Goal: Use online tool/utility: Utilize a website feature to perform a specific function

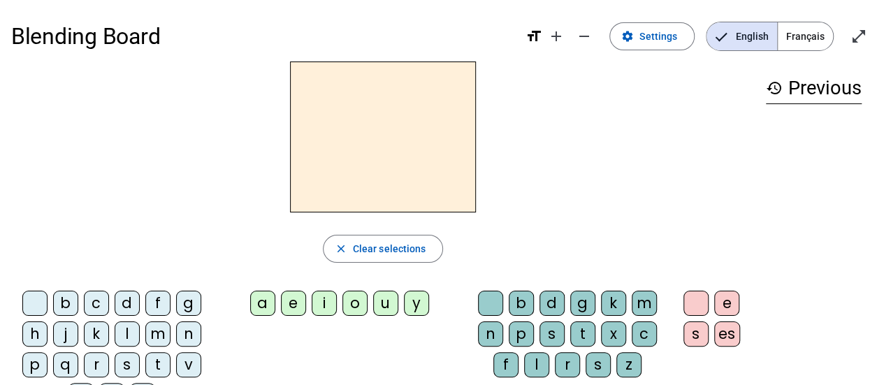
click at [660, 201] on div at bounding box center [382, 136] width 743 height 151
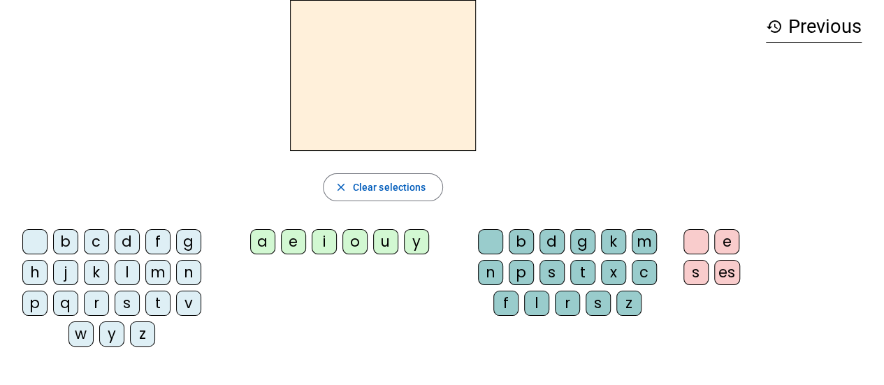
scroll to position [57, 0]
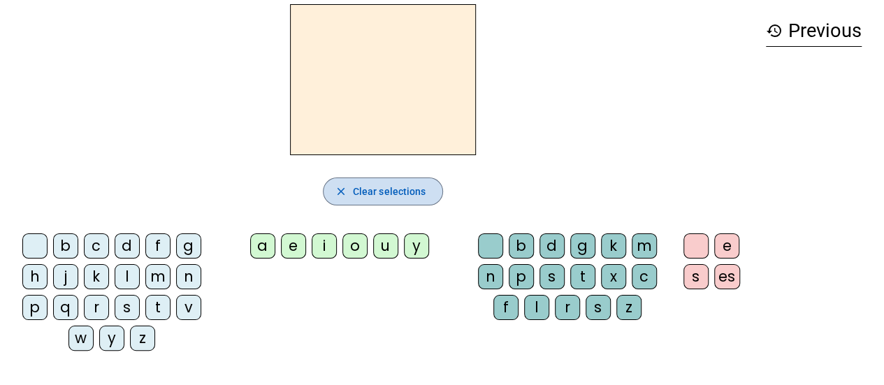
click at [353, 180] on span "button" at bounding box center [383, 192] width 119 height 34
click at [341, 198] on span "button" at bounding box center [383, 192] width 119 height 34
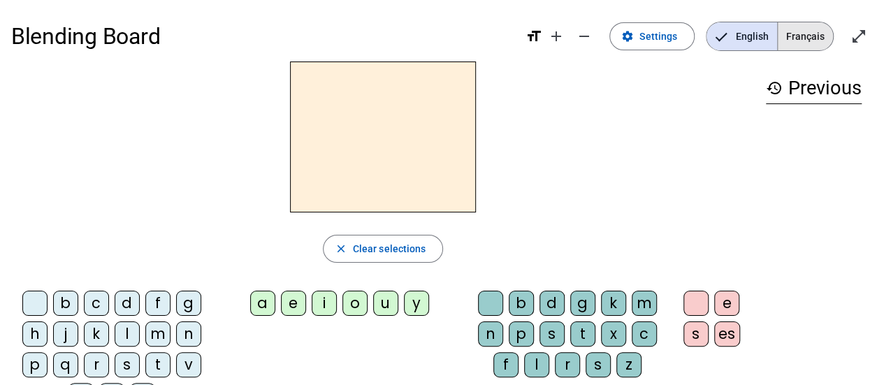
click at [808, 30] on span "Français" at bounding box center [805, 36] width 55 height 28
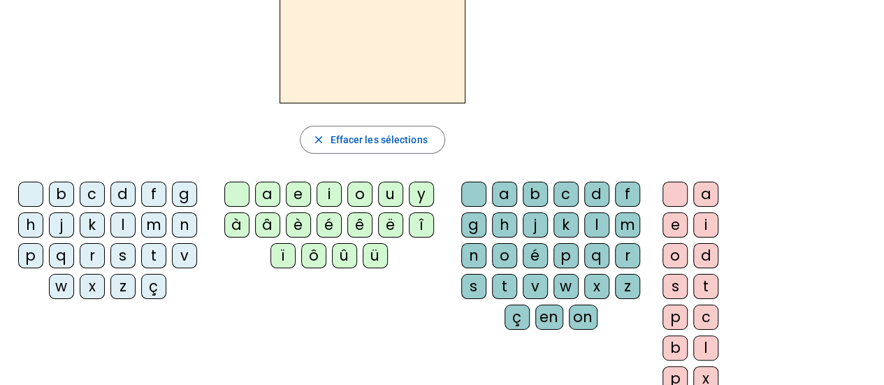
scroll to position [43, 0]
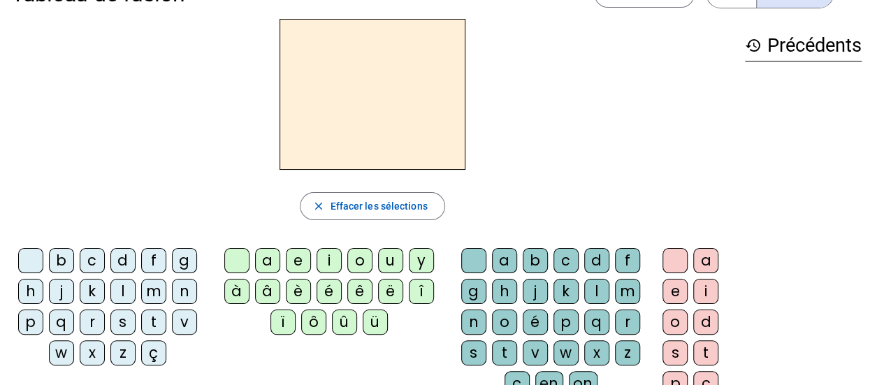
click at [151, 357] on div "ç" at bounding box center [153, 352] width 25 height 25
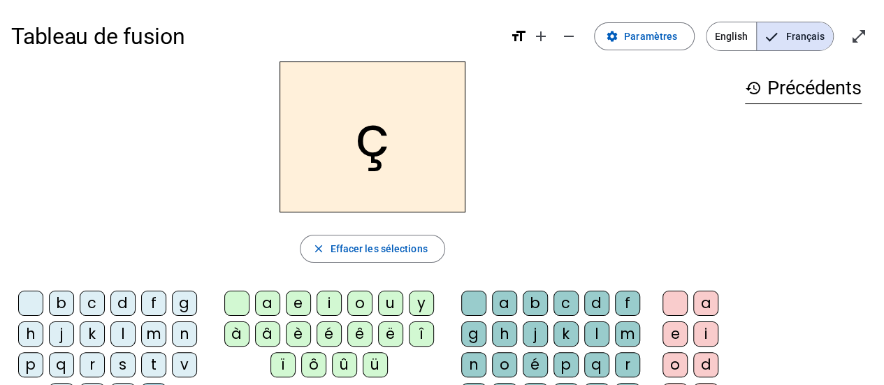
scroll to position [32, 0]
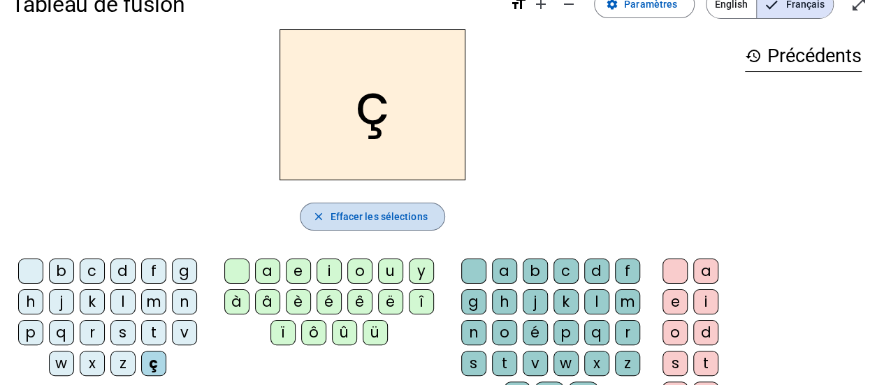
click at [377, 205] on span "button" at bounding box center [371, 217] width 143 height 34
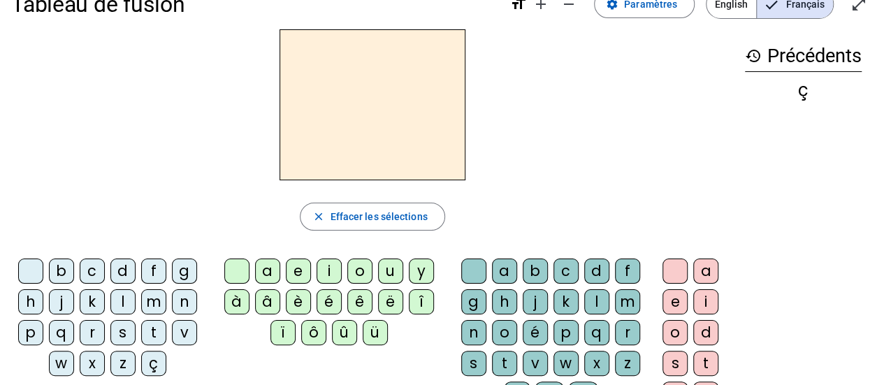
scroll to position [0, 0]
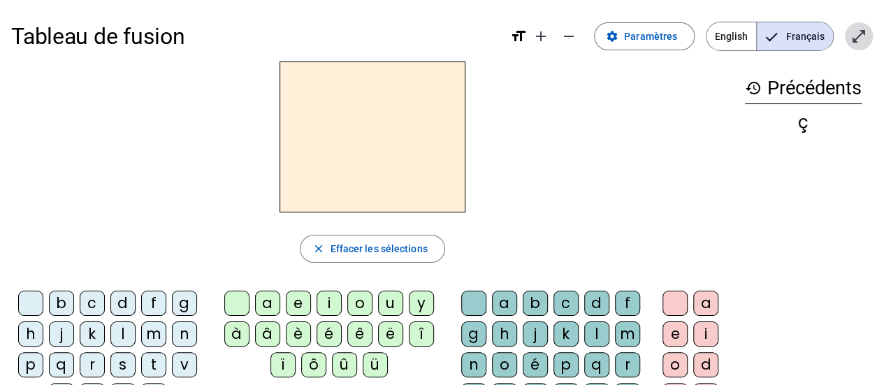
click at [864, 37] on mat-icon "open_in_full" at bounding box center [858, 36] width 17 height 17
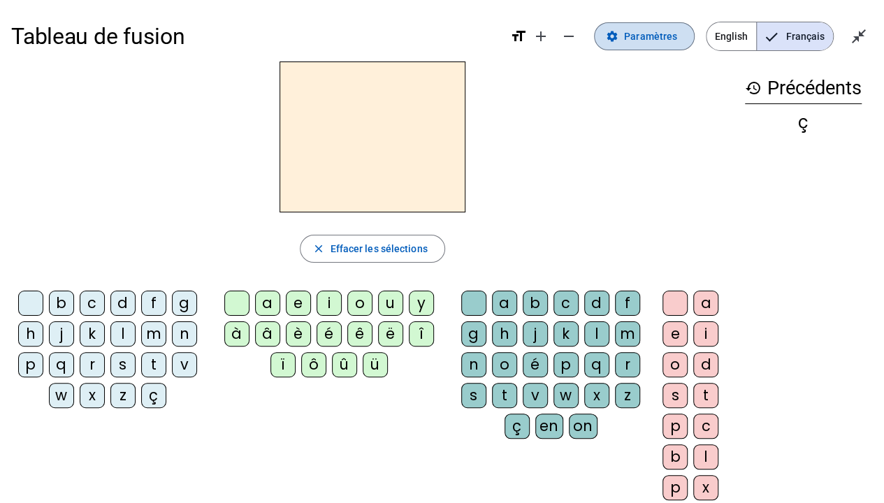
click at [646, 36] on span "Paramètres" at bounding box center [650, 36] width 53 height 17
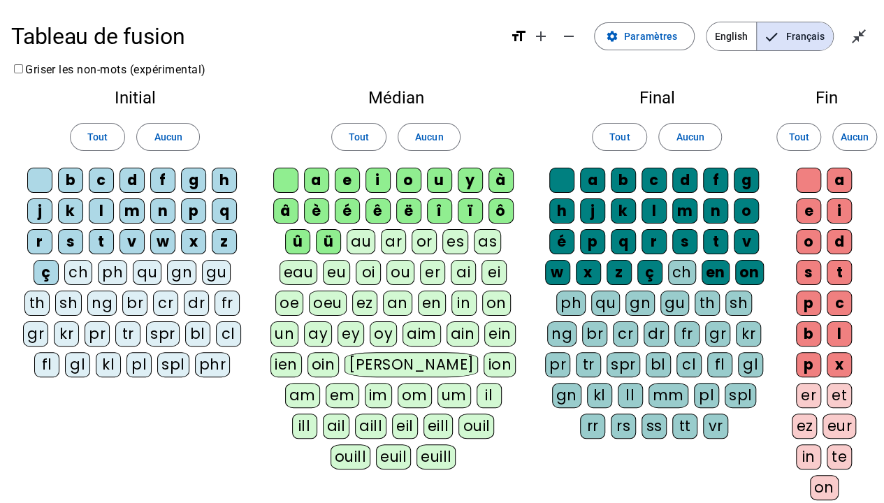
click at [333, 246] on div "ü" at bounding box center [328, 241] width 25 height 25
click at [305, 246] on div "û" at bounding box center [297, 241] width 25 height 25
click at [493, 218] on div "ô" at bounding box center [500, 210] width 25 height 25
click at [496, 186] on div "à" at bounding box center [500, 180] width 25 height 25
click at [474, 208] on div "ï" at bounding box center [470, 210] width 25 height 25
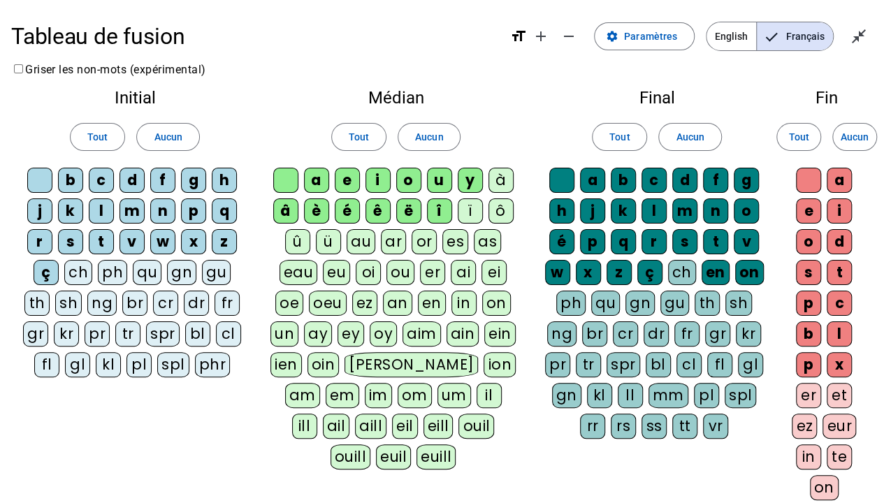
click at [436, 214] on div "î" at bounding box center [439, 210] width 25 height 25
click at [404, 217] on div "ë" at bounding box center [408, 210] width 25 height 25
click at [366, 204] on div "ê" at bounding box center [377, 210] width 25 height 25
click at [348, 205] on div "é" at bounding box center [347, 210] width 25 height 25
click at [323, 206] on div "è" at bounding box center [316, 210] width 25 height 25
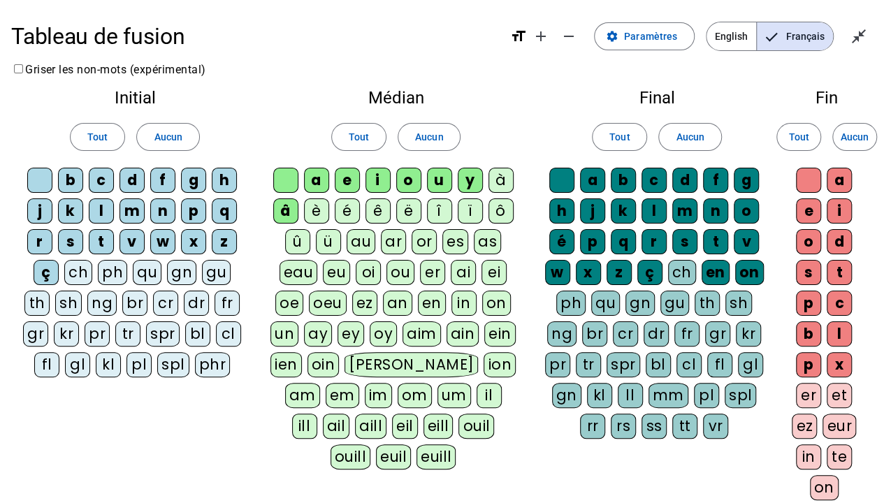
click at [292, 209] on div "â" at bounding box center [285, 210] width 25 height 25
click at [654, 39] on span "Paramètres" at bounding box center [650, 36] width 53 height 17
click at [862, 43] on mat-icon "close_fullscreen" at bounding box center [858, 36] width 17 height 17
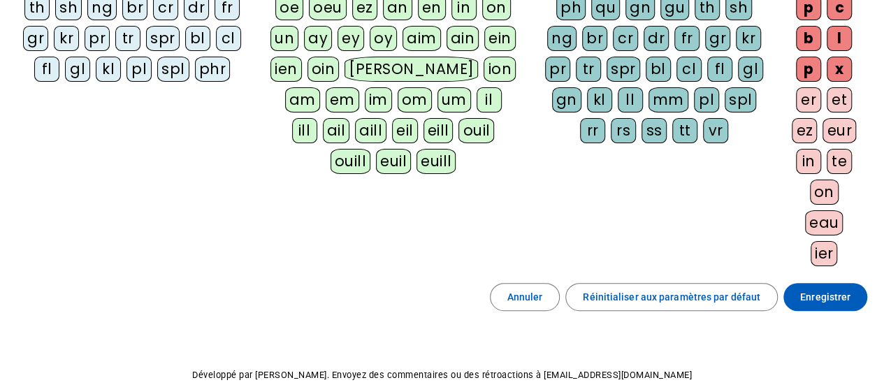
scroll to position [361, 0]
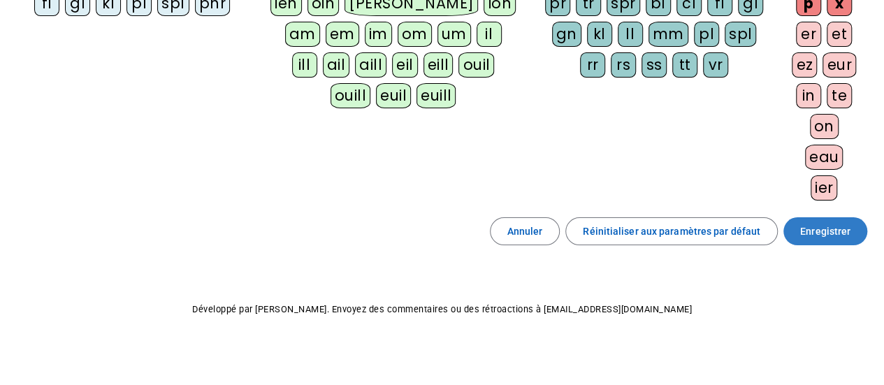
click at [814, 231] on span "Enregistrer" at bounding box center [825, 231] width 50 height 17
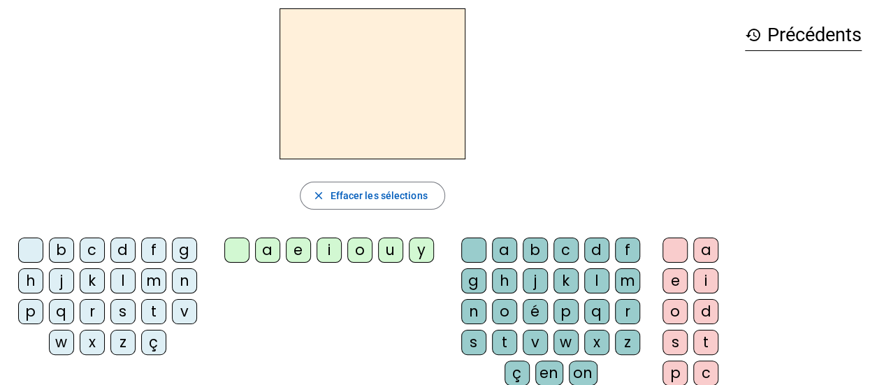
scroll to position [55, 0]
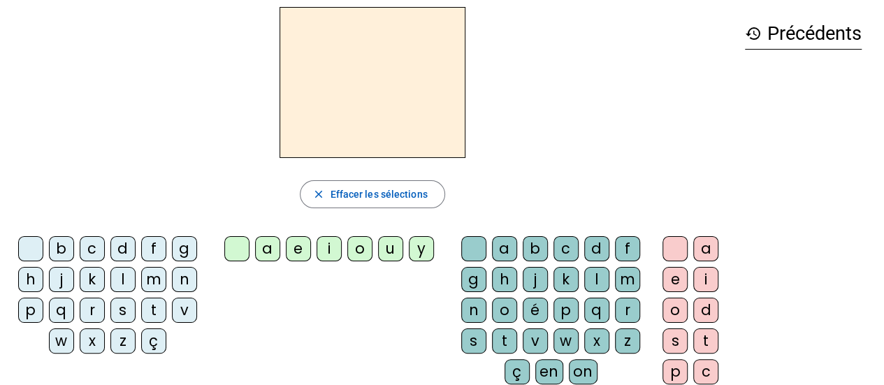
click at [85, 247] on div "c" at bounding box center [92, 248] width 25 height 25
click at [261, 261] on letter-bubble "a" at bounding box center [270, 251] width 31 height 31
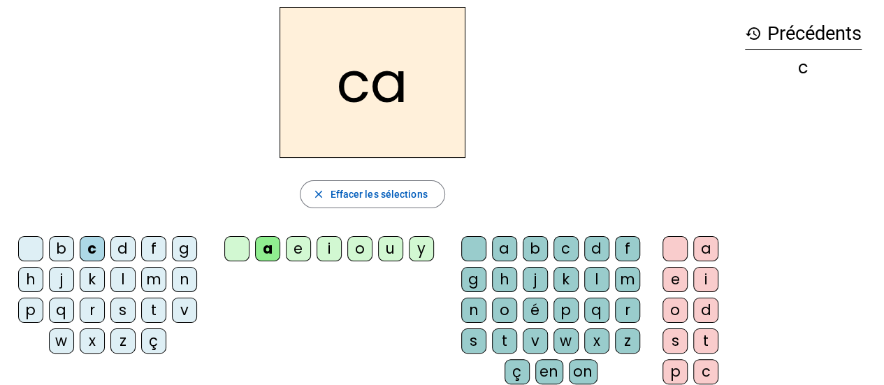
scroll to position [117, 0]
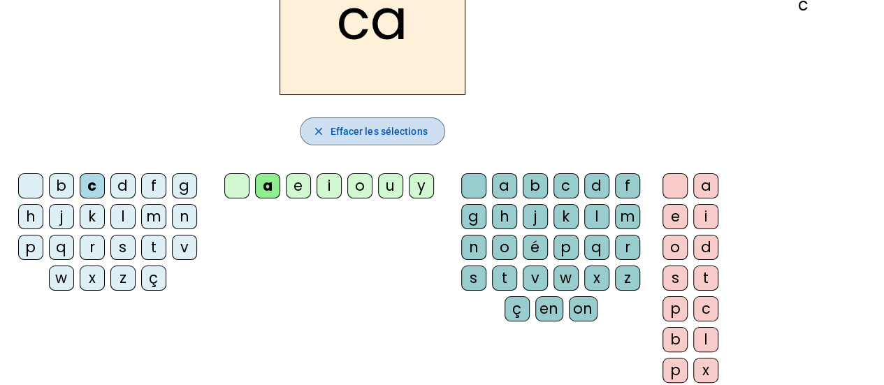
click at [381, 146] on span "button" at bounding box center [371, 132] width 143 height 34
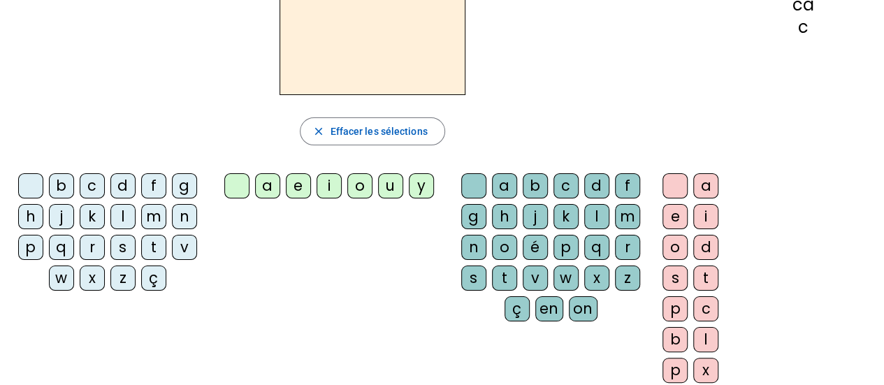
click at [148, 283] on div "ç" at bounding box center [153, 278] width 25 height 25
click at [270, 188] on div "a" at bounding box center [267, 185] width 25 height 25
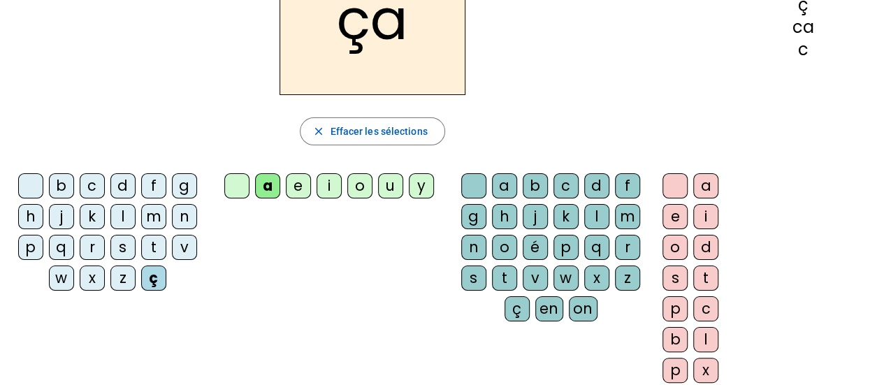
scroll to position [0, 0]
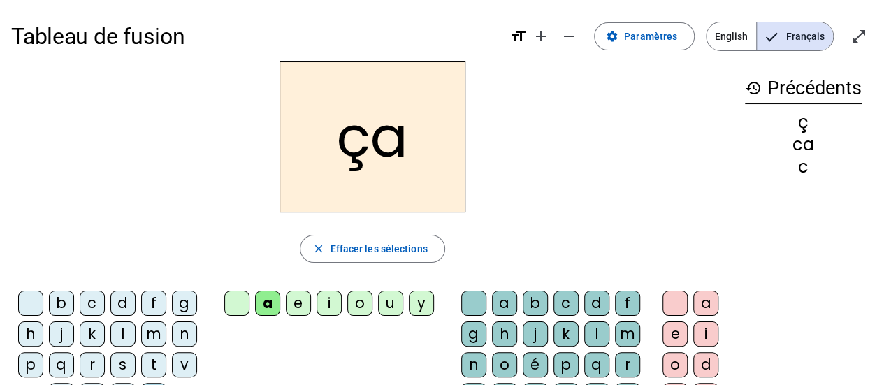
click at [518, 219] on div "ça close Effacer les sélections b c d f g h j k l m n p q r s t v w x z ç a e i…" at bounding box center [372, 286] width 723 height 450
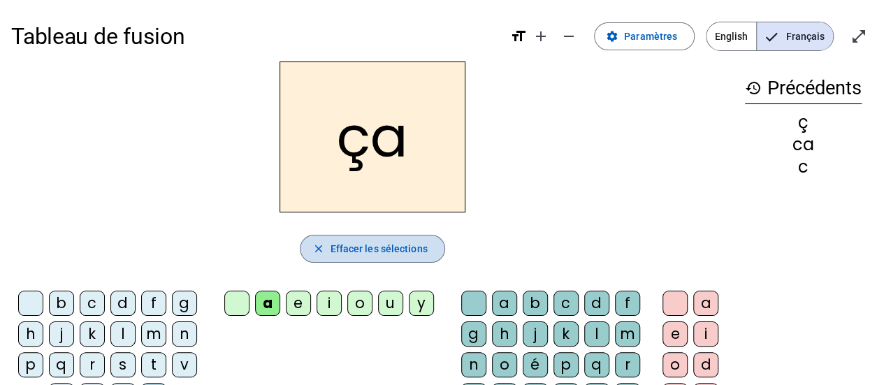
click at [409, 255] on span "Effacer les sélections" at bounding box center [378, 248] width 97 height 17
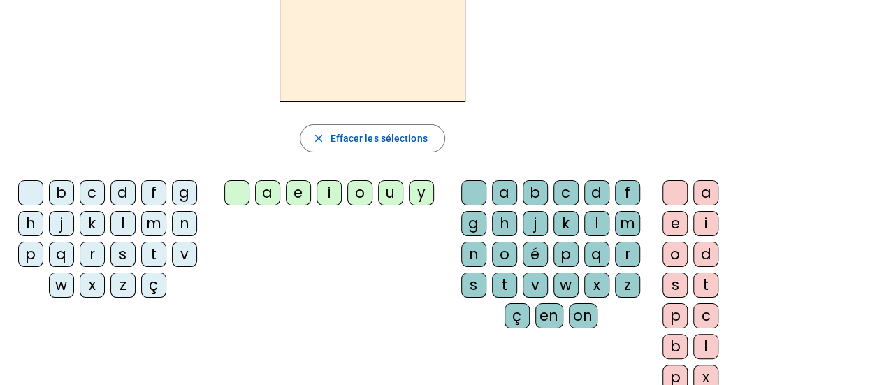
scroll to position [114, 0]
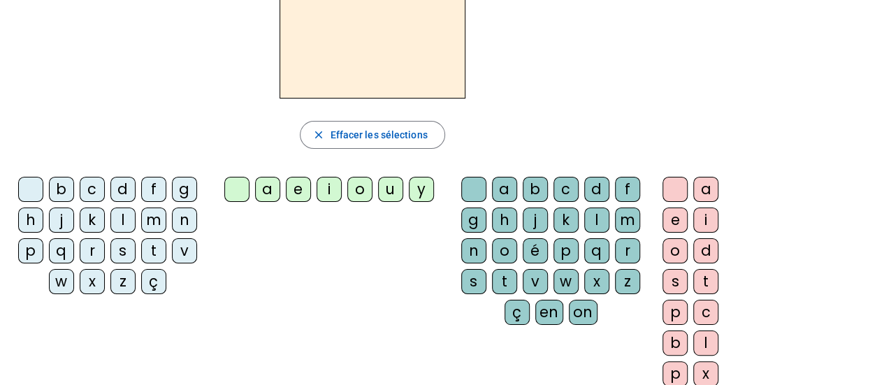
click at [119, 193] on div "d" at bounding box center [122, 189] width 25 height 25
click at [324, 184] on div "i" at bounding box center [329, 189] width 25 height 25
click at [481, 241] on div "n" at bounding box center [473, 250] width 25 height 25
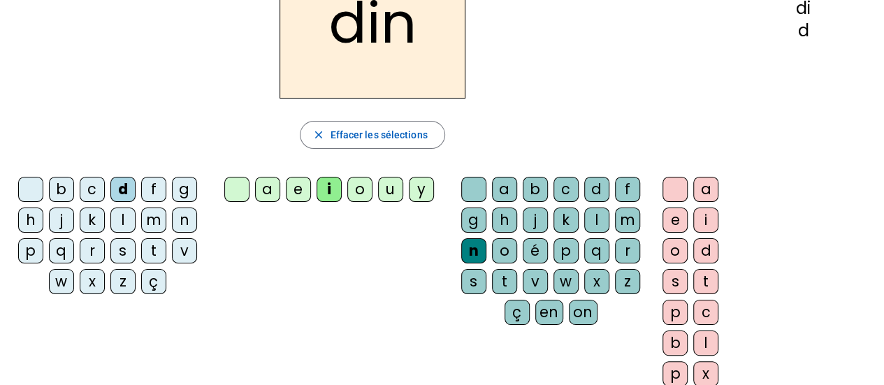
click at [298, 192] on div "e" at bounding box center [298, 189] width 25 height 25
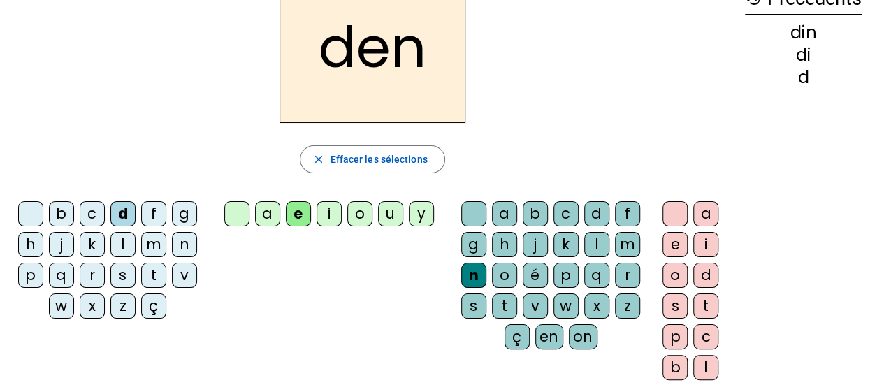
scroll to position [89, 0]
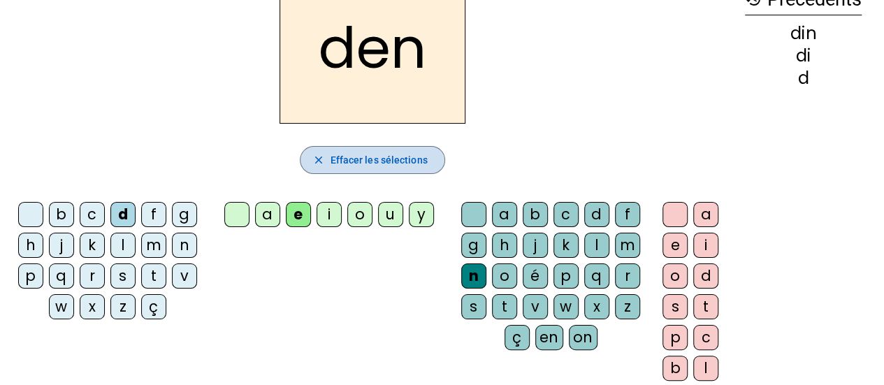
click at [344, 167] on span "Effacer les sélections" at bounding box center [378, 160] width 97 height 17
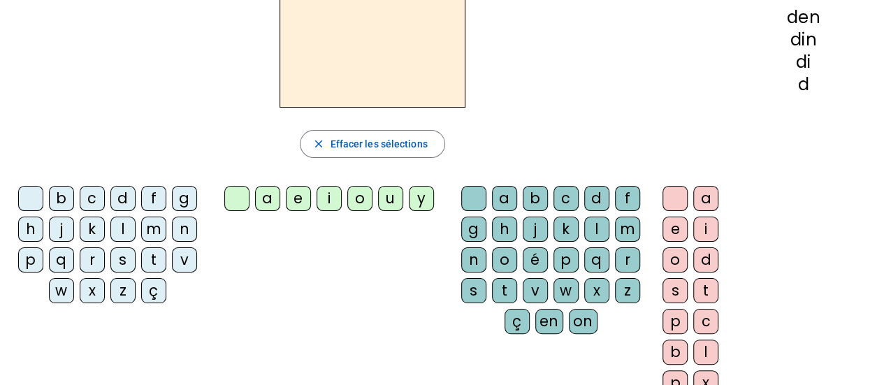
scroll to position [0, 0]
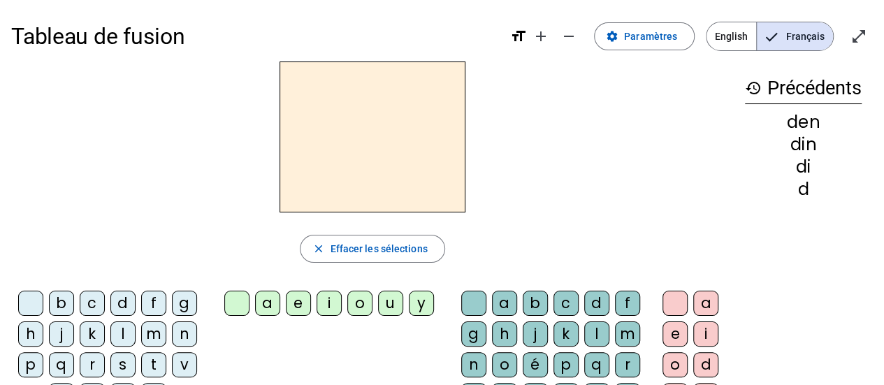
click at [752, 87] on mat-icon "history" at bounding box center [753, 88] width 17 height 17
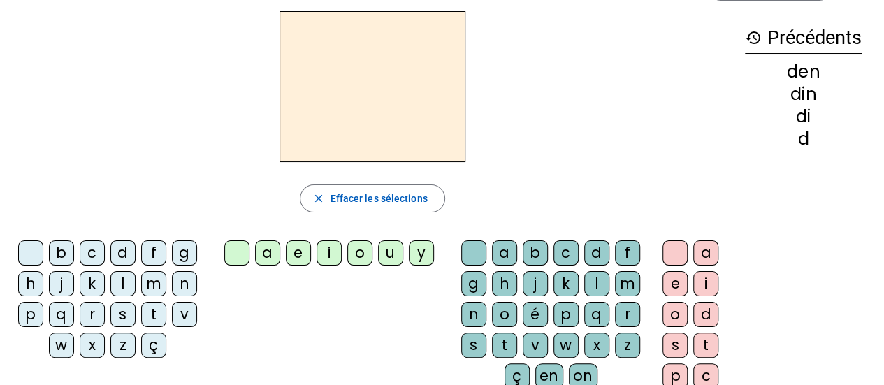
scroll to position [43, 0]
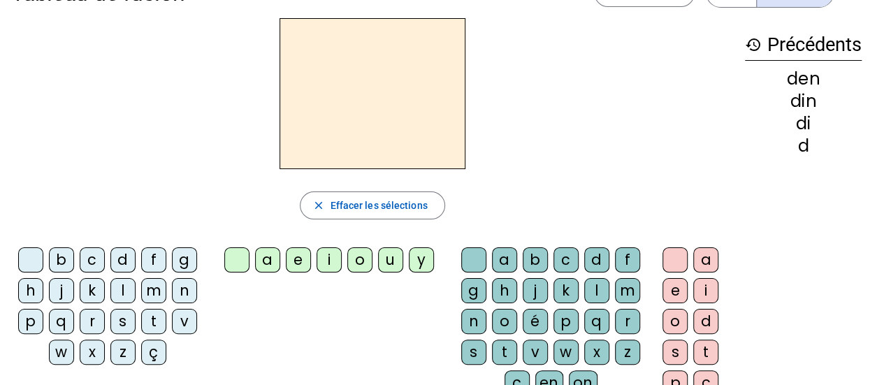
click at [182, 285] on div "n" at bounding box center [184, 290] width 25 height 25
click at [359, 263] on div "o" at bounding box center [359, 259] width 25 height 25
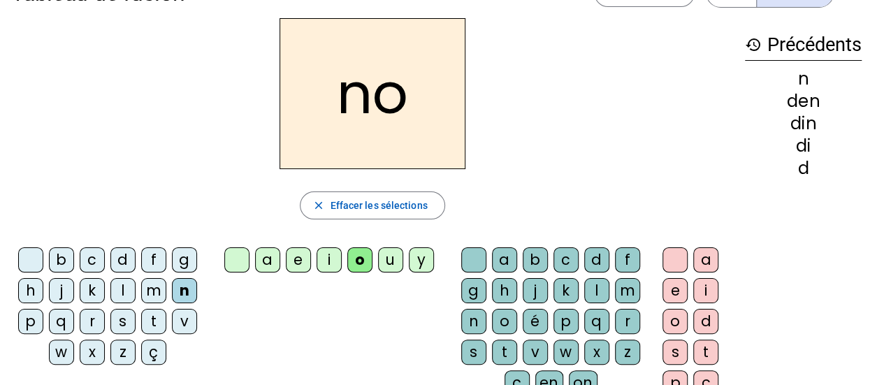
click at [31, 312] on div "p" at bounding box center [30, 321] width 25 height 25
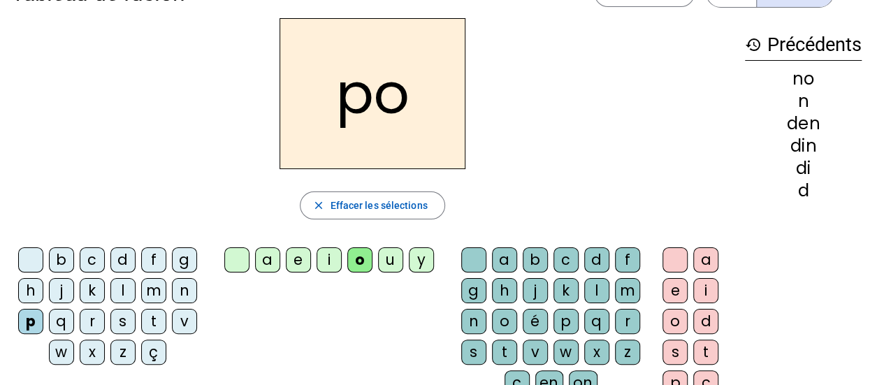
click at [68, 264] on div "b" at bounding box center [61, 259] width 25 height 25
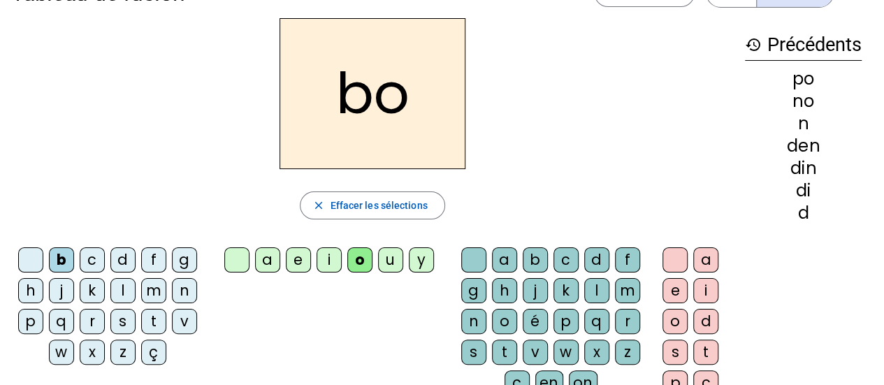
click at [122, 259] on div "d" at bounding box center [122, 259] width 25 height 25
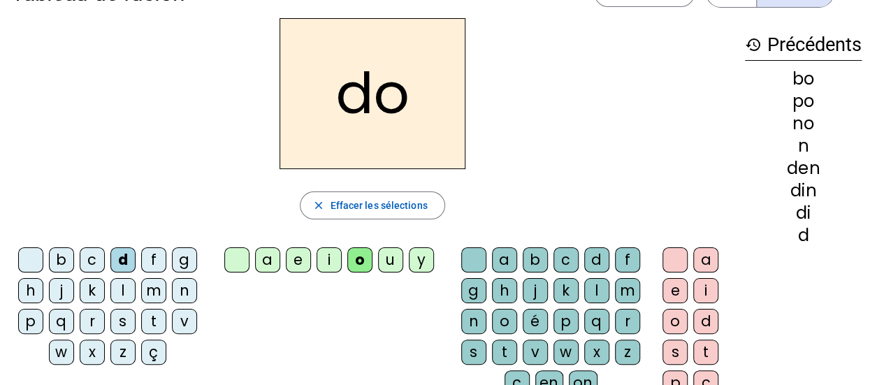
click at [184, 265] on div "g" at bounding box center [184, 259] width 25 height 25
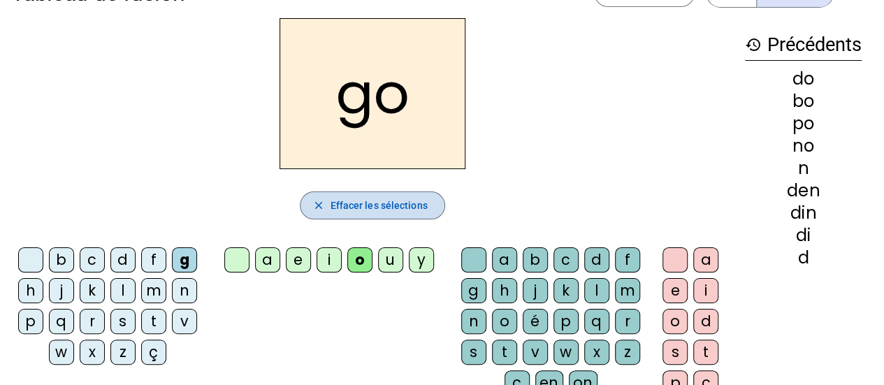
click at [379, 205] on span "Effacer les sélections" at bounding box center [378, 205] width 97 height 17
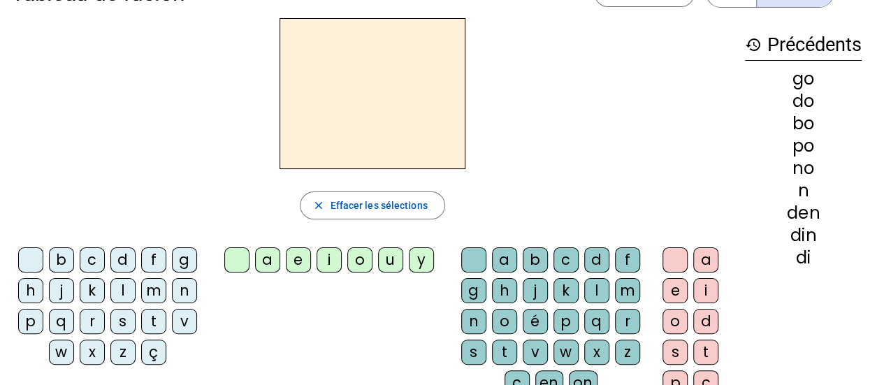
click at [149, 293] on div "m" at bounding box center [153, 290] width 25 height 25
click at [337, 261] on div "i" at bounding box center [329, 259] width 25 height 25
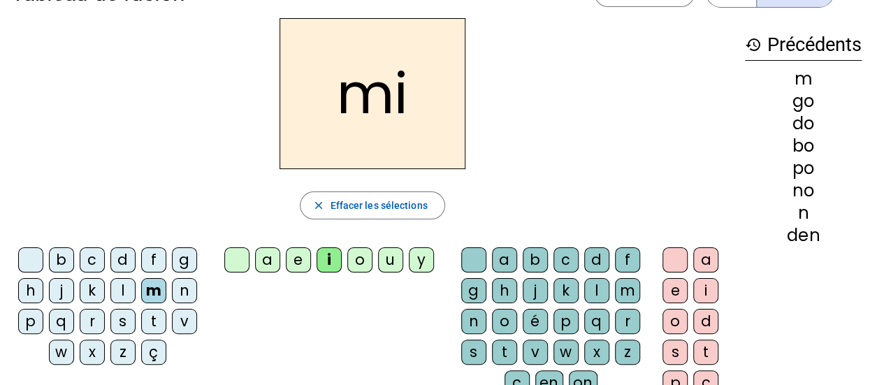
click at [628, 291] on div "m" at bounding box center [627, 290] width 25 height 25
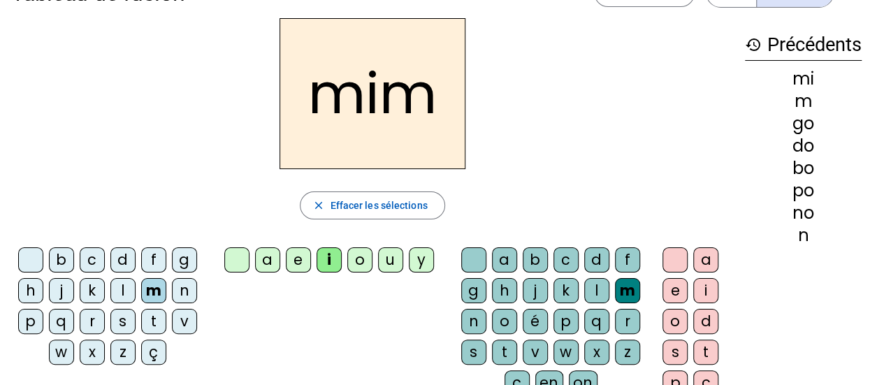
click at [664, 293] on div "e" at bounding box center [674, 290] width 25 height 25
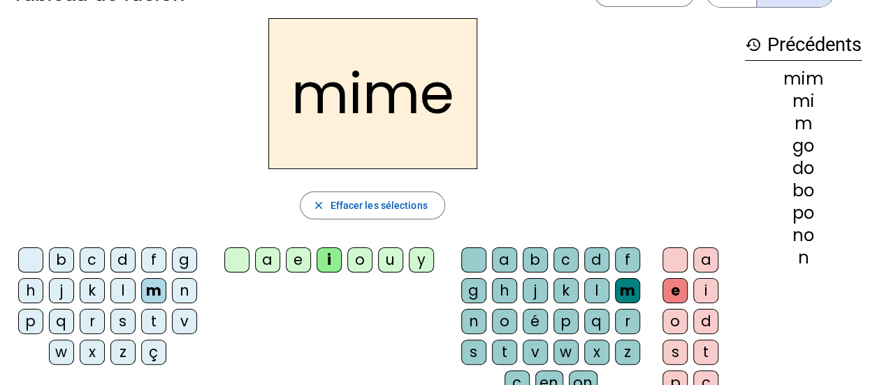
click at [581, 175] on div "mime close Effacer les sélections b c d f g h j k l m n p q r s t v w x z ç a e…" at bounding box center [372, 243] width 723 height 450
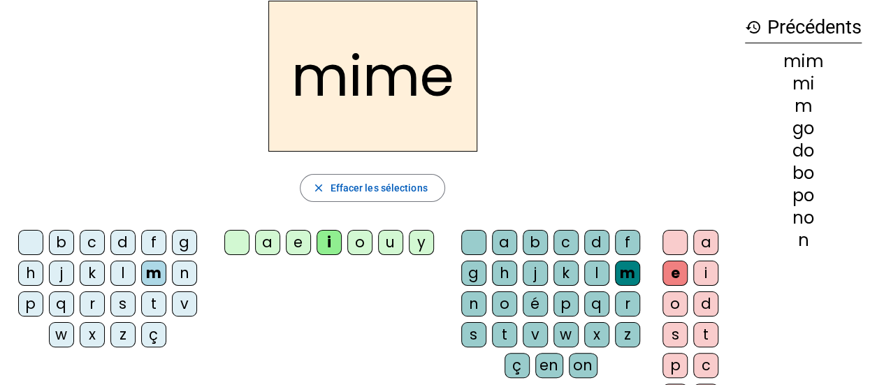
scroll to position [0, 0]
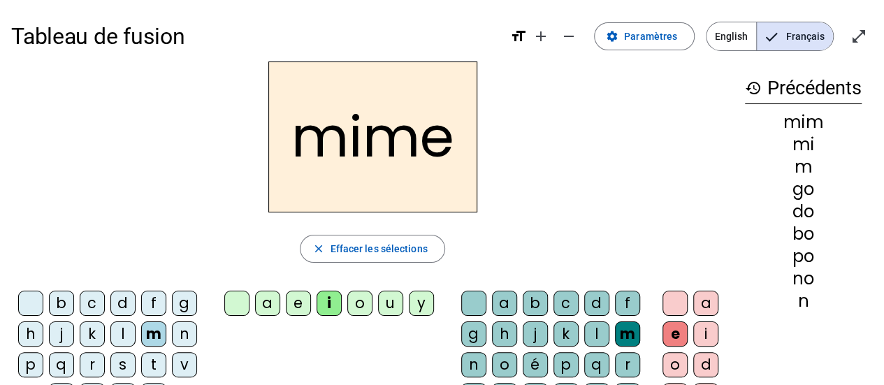
click at [416, 168] on h2 "mime" at bounding box center [372, 136] width 209 height 151
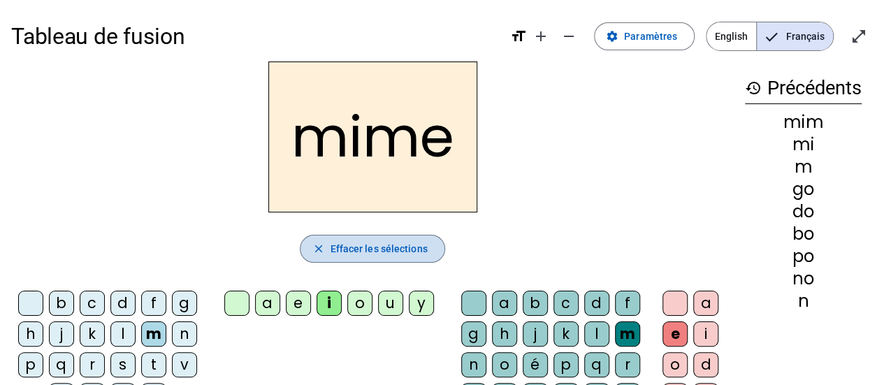
click at [372, 252] on span "Effacer les sélections" at bounding box center [378, 248] width 97 height 17
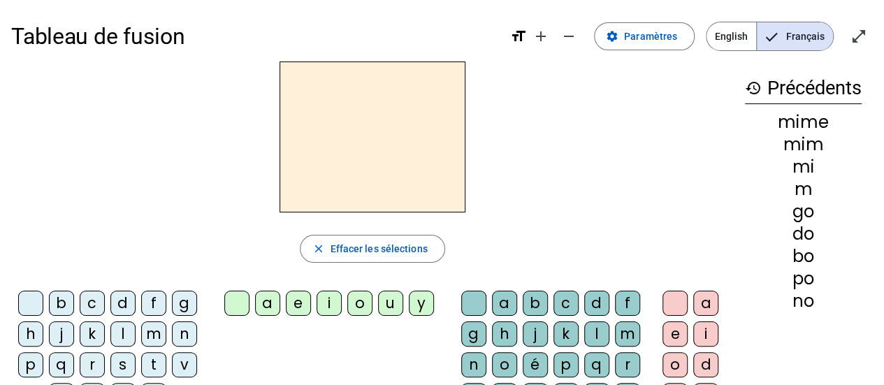
click at [601, 183] on div at bounding box center [372, 136] width 723 height 151
